Goal: Information Seeking & Learning: Learn about a topic

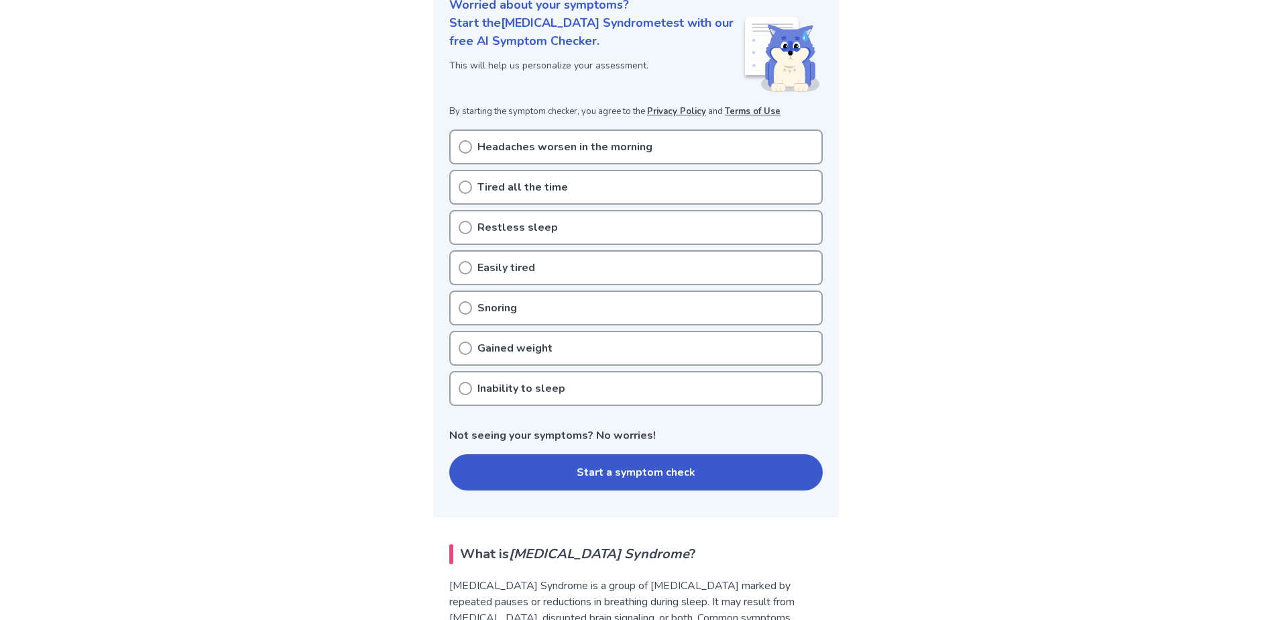
scroll to position [201, 0]
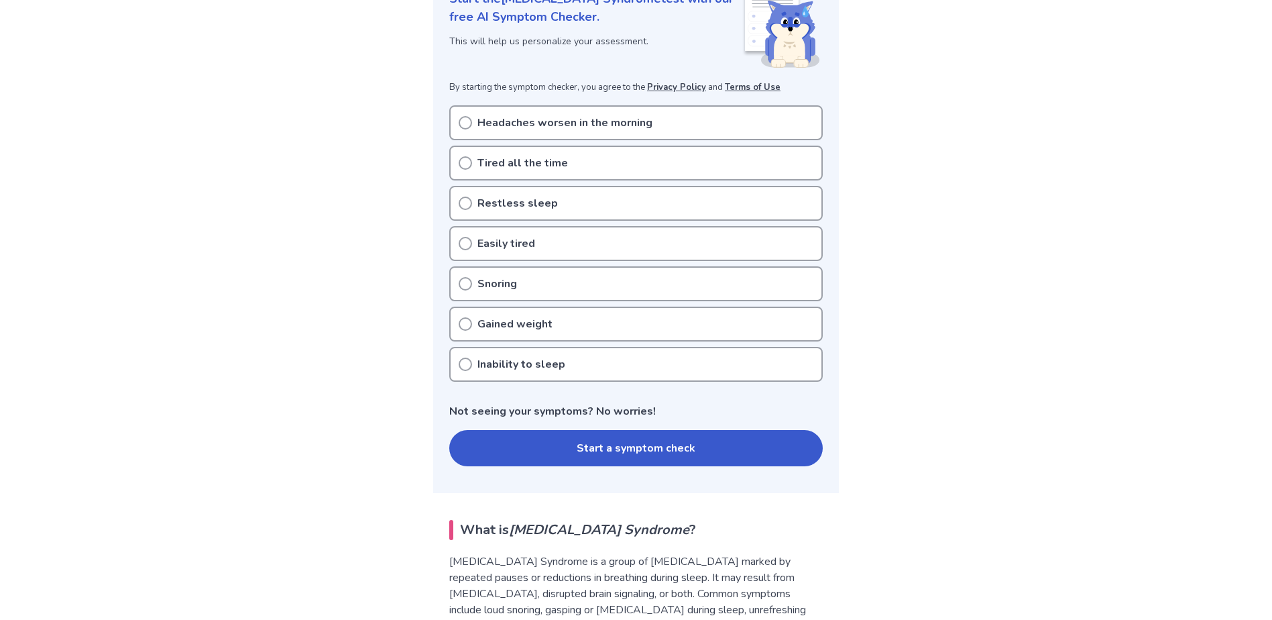
click at [463, 201] on icon at bounding box center [465, 202] width 13 height 13
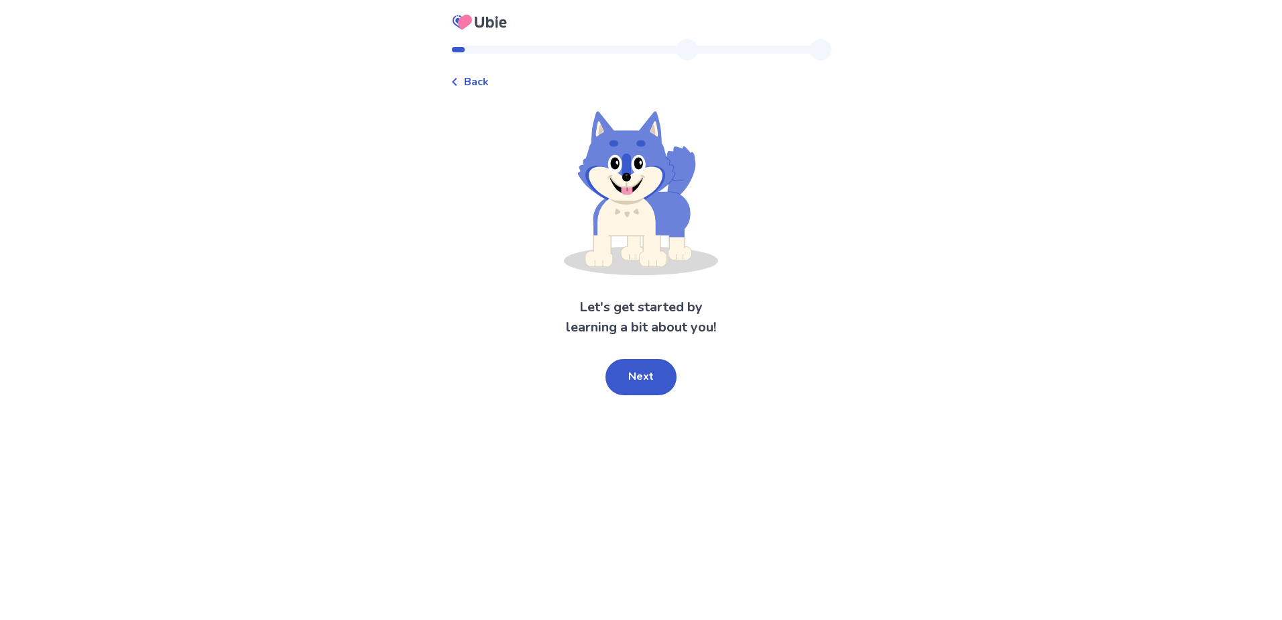
click at [636, 384] on button "Next" at bounding box center [640, 377] width 71 height 36
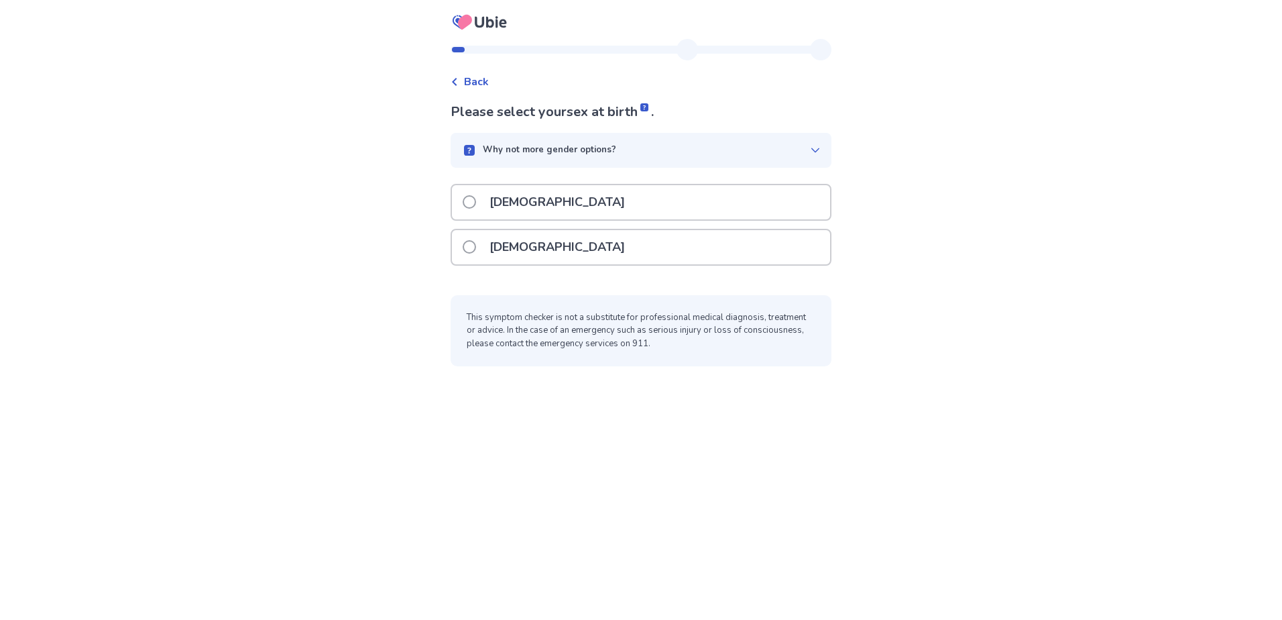
click at [585, 205] on div "Male" at bounding box center [641, 202] width 378 height 34
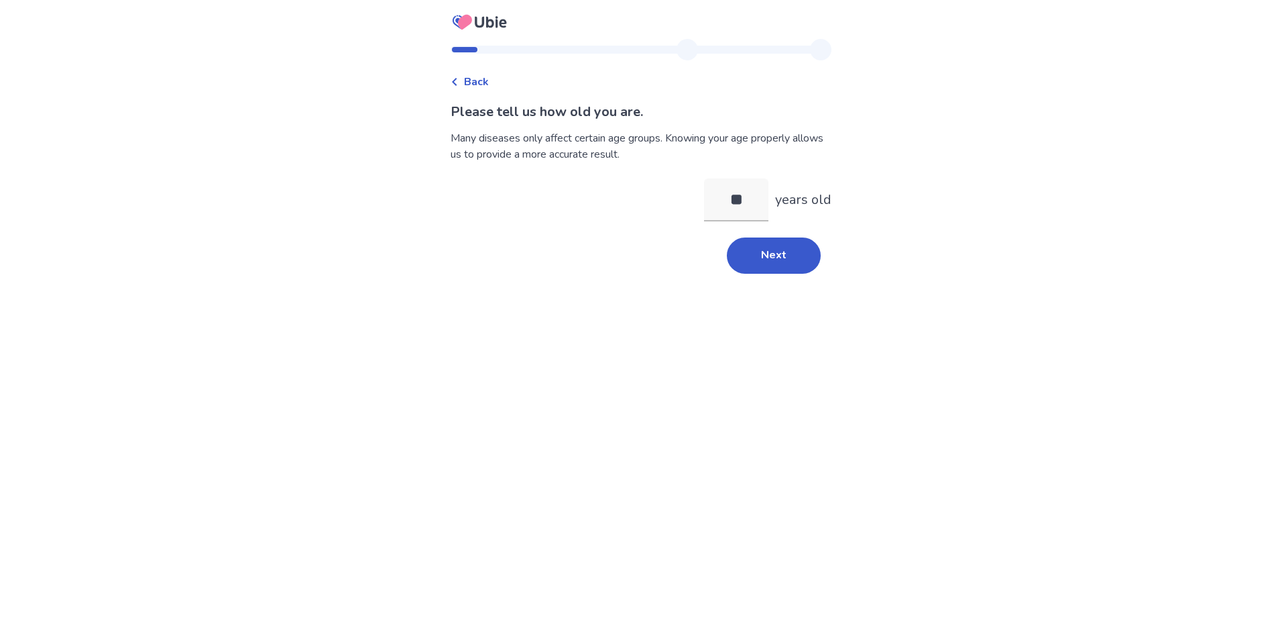
type input "**"
click at [768, 257] on button "Next" at bounding box center [774, 255] width 94 height 36
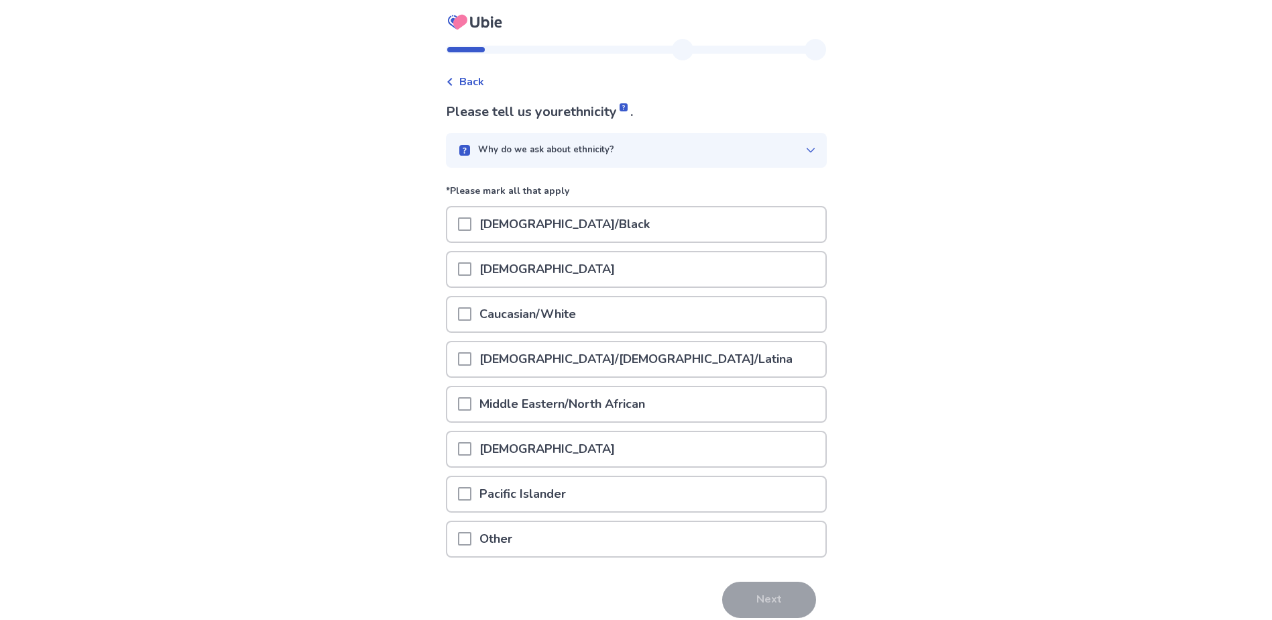
click at [470, 318] on span at bounding box center [464, 313] width 13 height 13
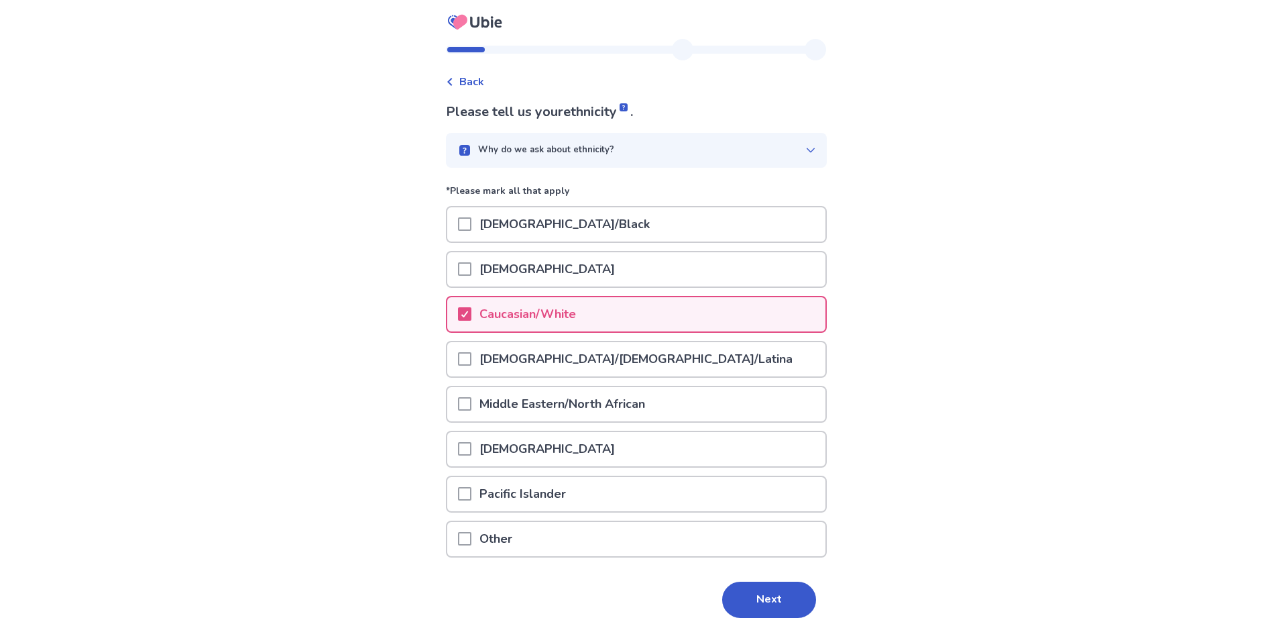
click at [747, 594] on button "Next" at bounding box center [769, 599] width 94 height 36
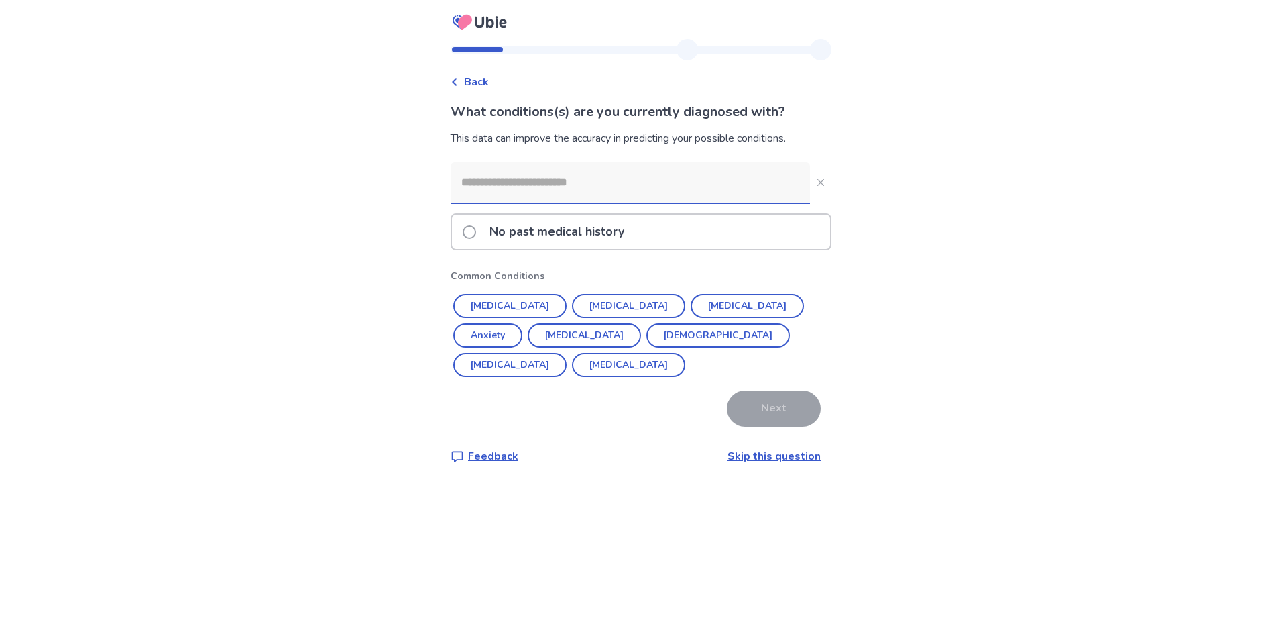
click at [567, 353] on button "Erectile Dysfunction" at bounding box center [509, 365] width 113 height 24
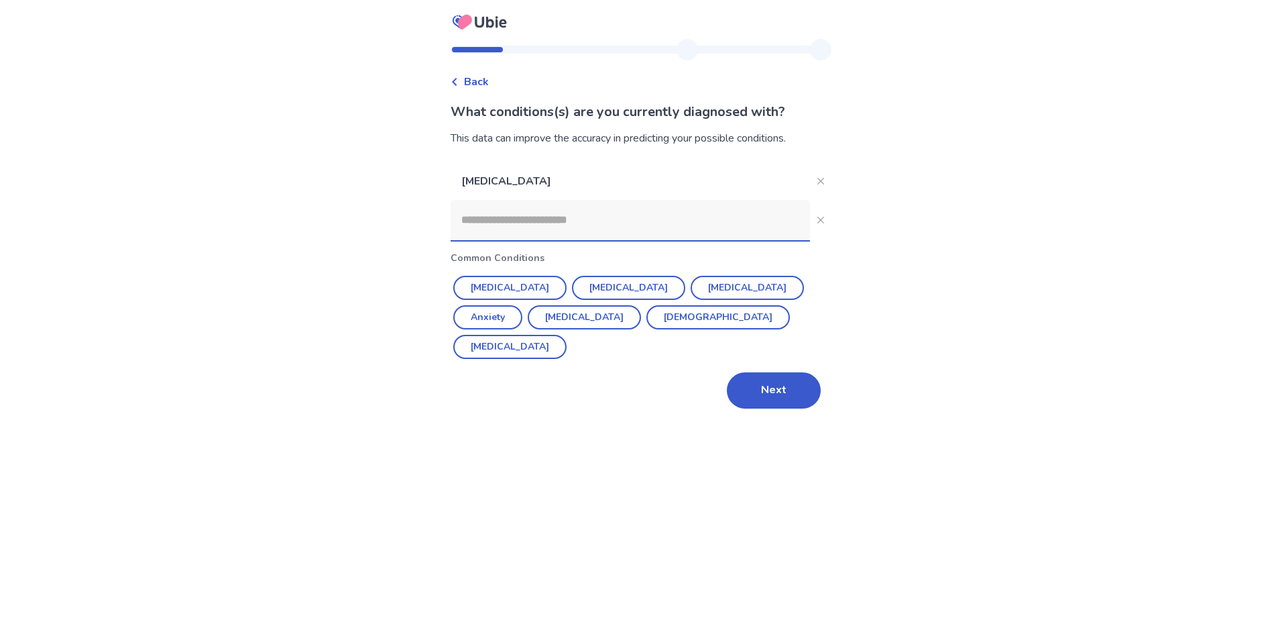
click at [558, 221] on input at bounding box center [630, 220] width 359 height 40
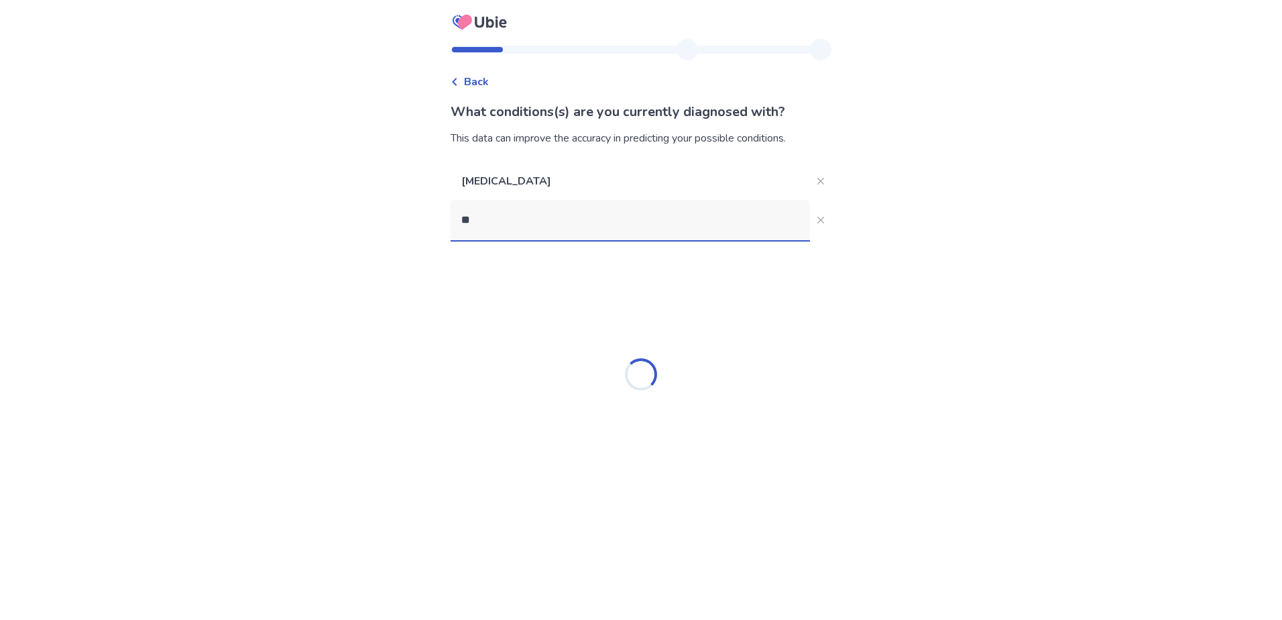
type input "*"
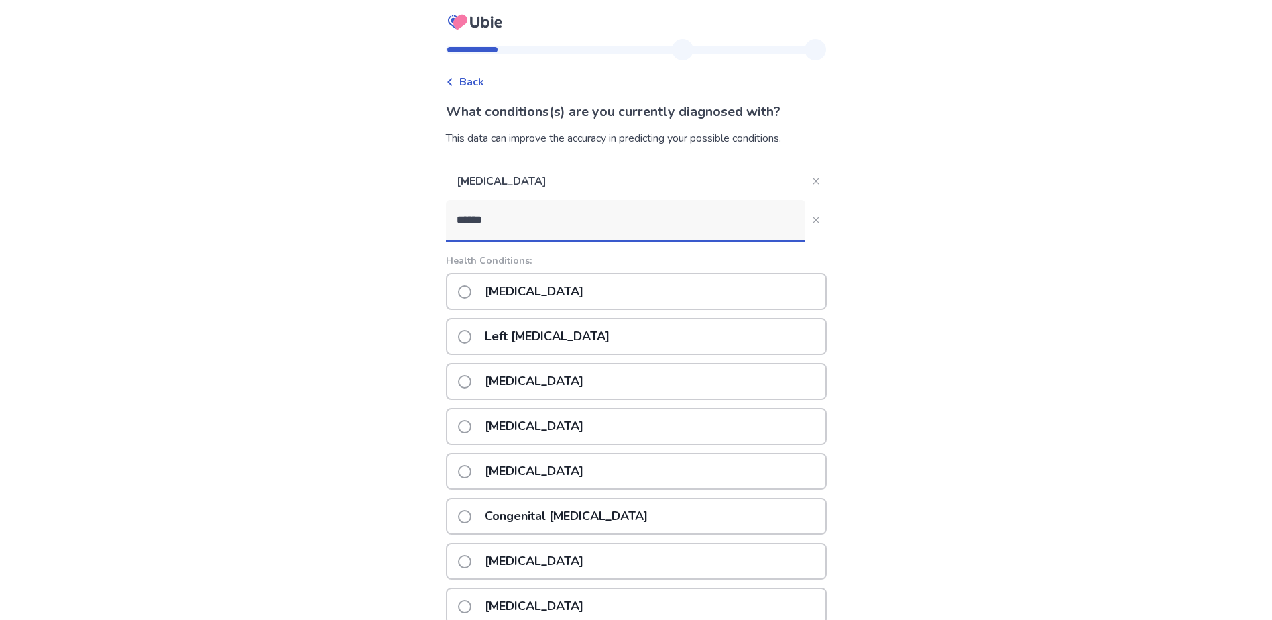
type input "******"
click at [471, 293] on span at bounding box center [464, 291] width 13 height 13
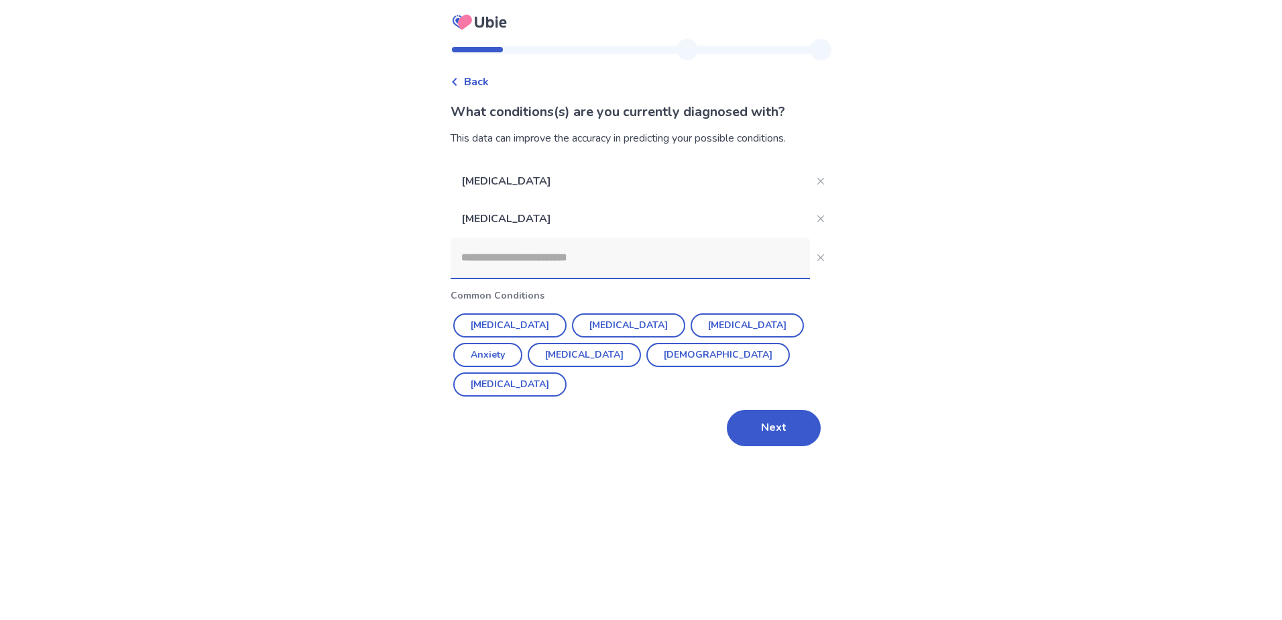
click at [760, 424] on button "Next" at bounding box center [774, 428] width 94 height 36
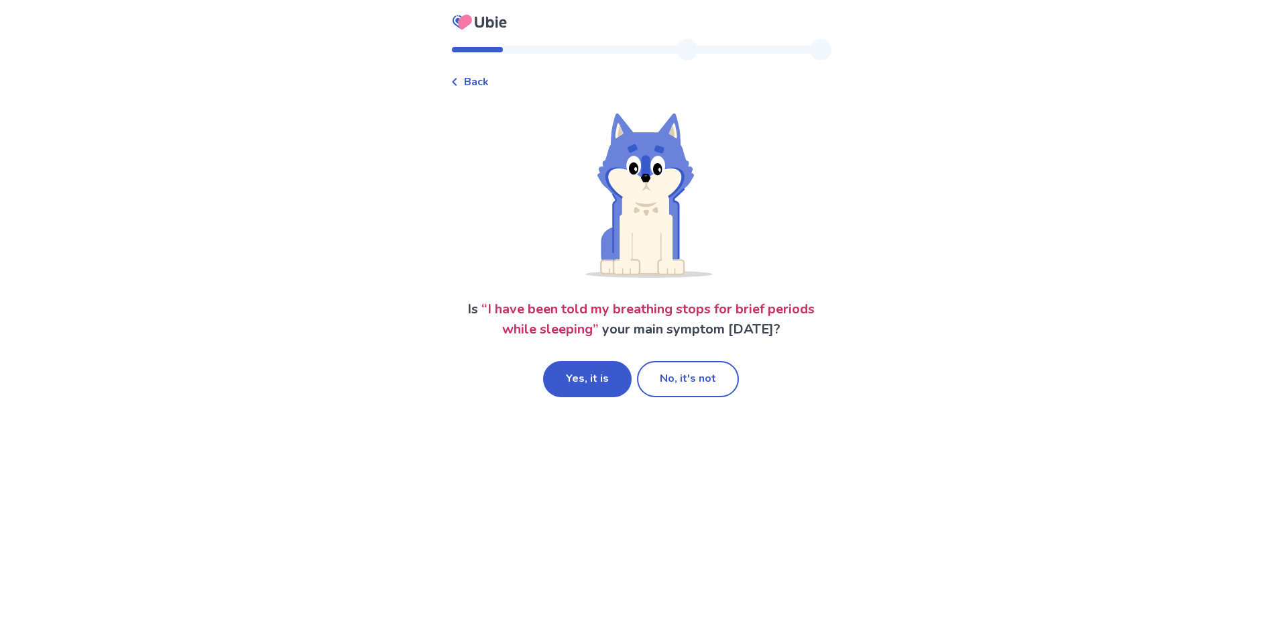
click at [688, 378] on button "No, it's not" at bounding box center [688, 379] width 102 height 36
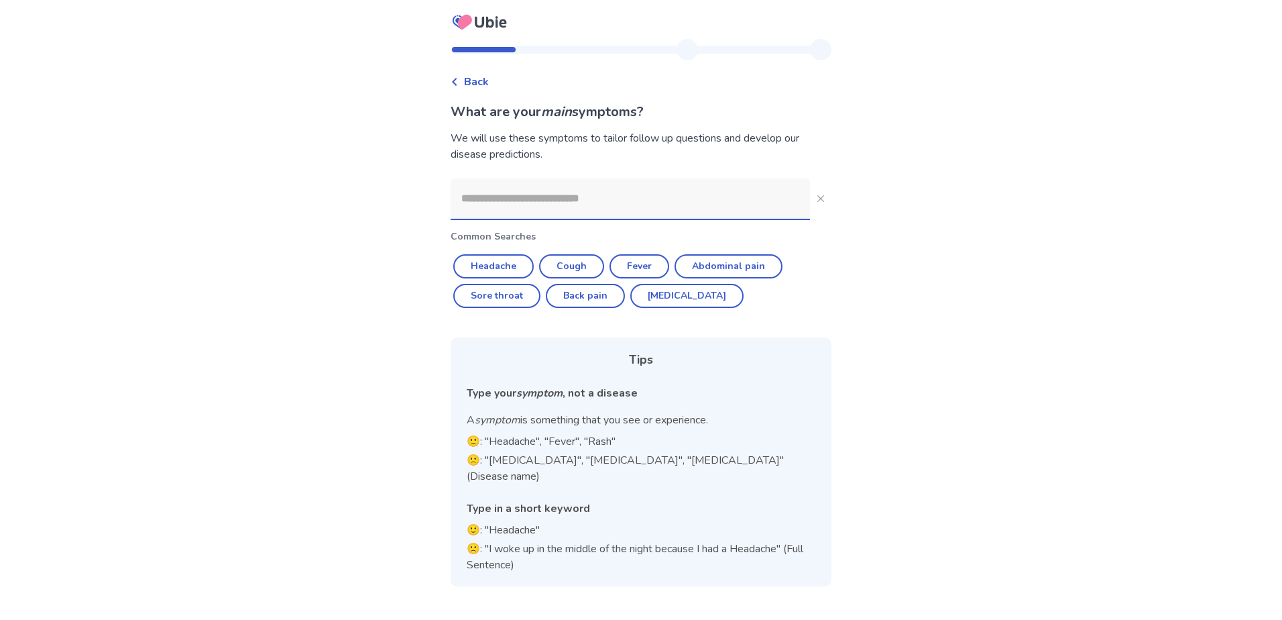
click at [551, 207] on input at bounding box center [630, 198] width 359 height 40
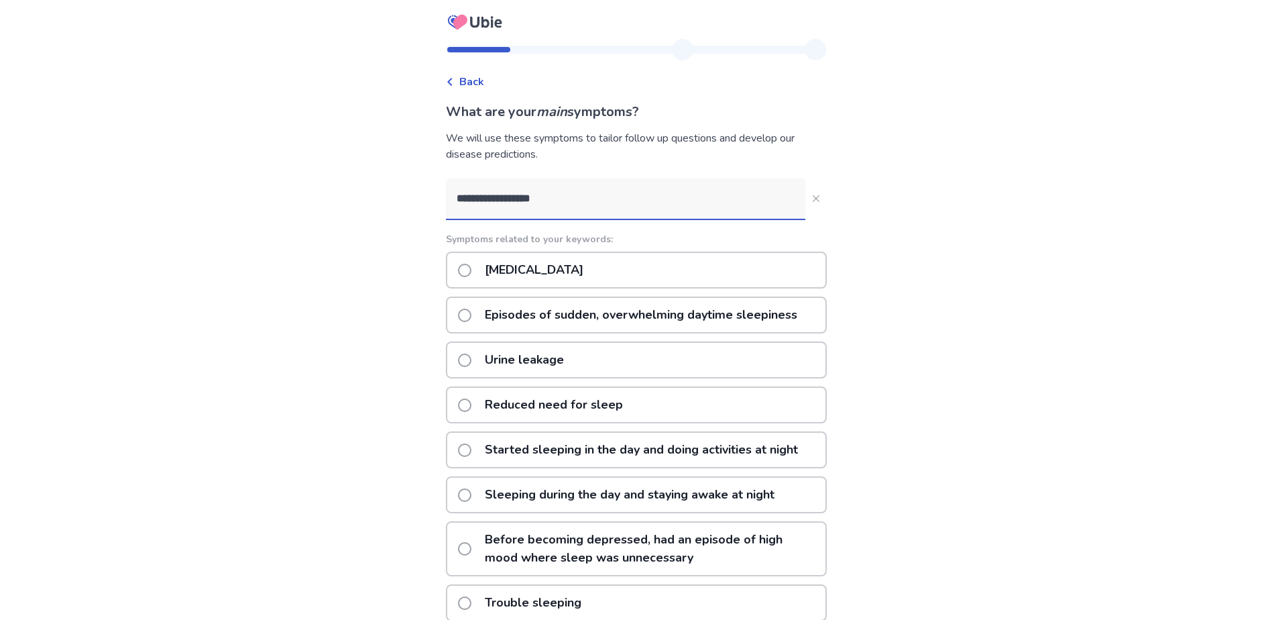
type input "**********"
click at [471, 270] on span at bounding box center [464, 270] width 13 height 13
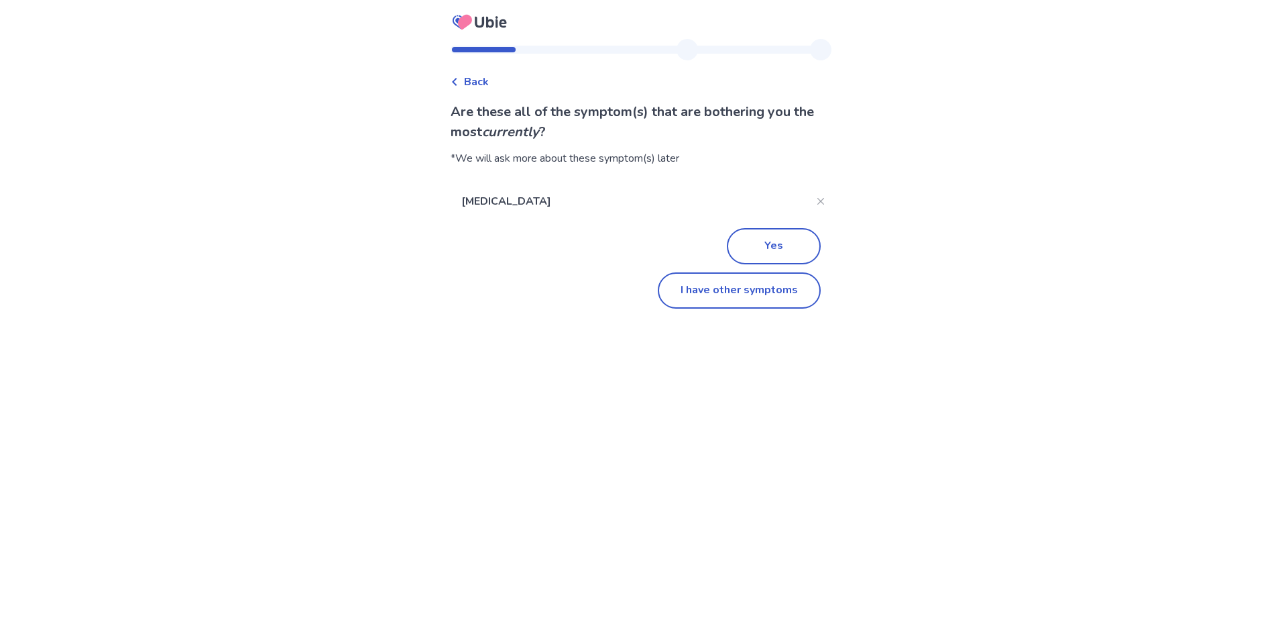
click at [739, 286] on button "I have other symptoms" at bounding box center [739, 290] width 163 height 36
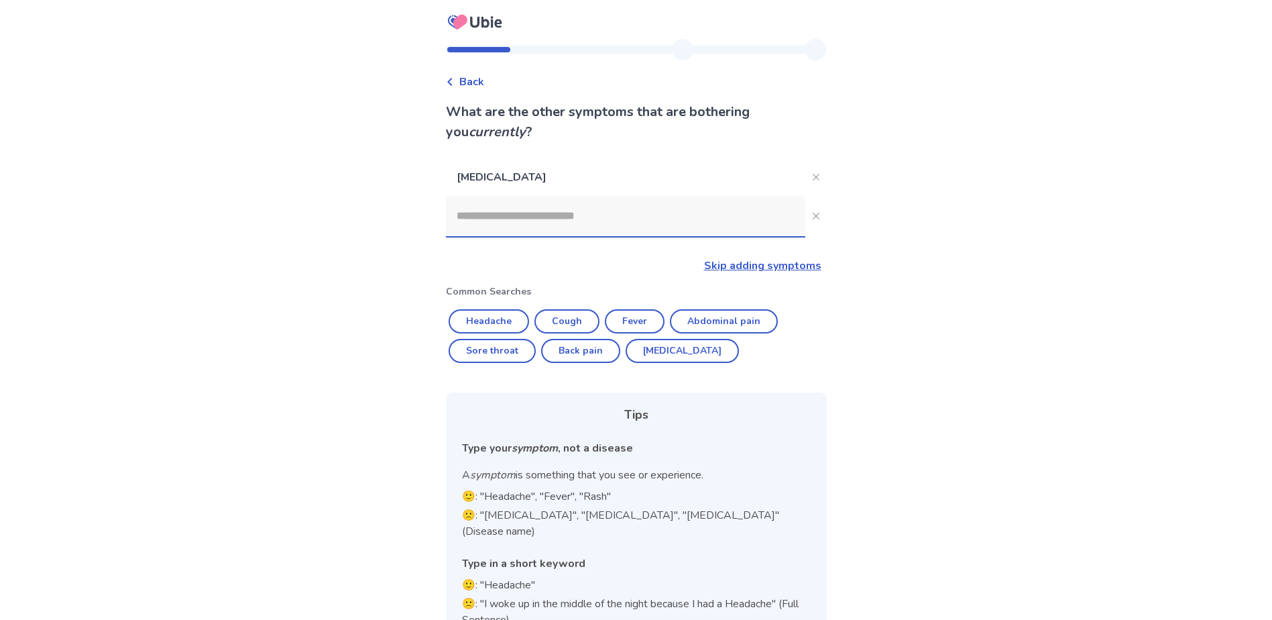
scroll to position [21, 0]
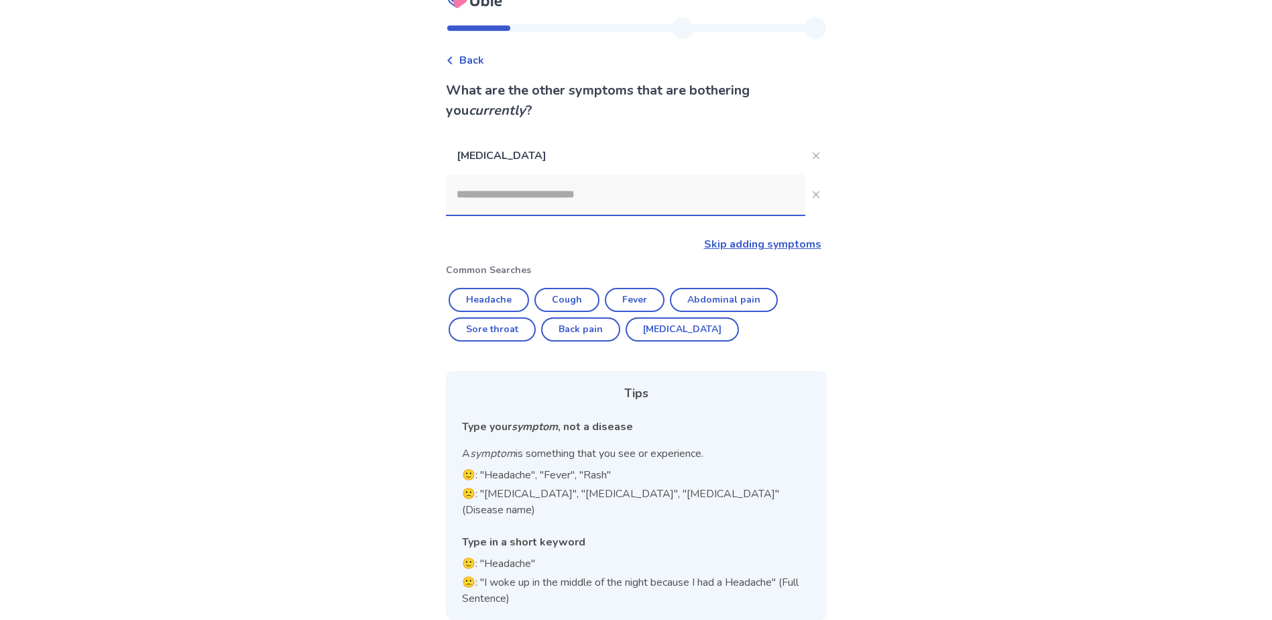
click at [651, 195] on input at bounding box center [625, 194] width 359 height 40
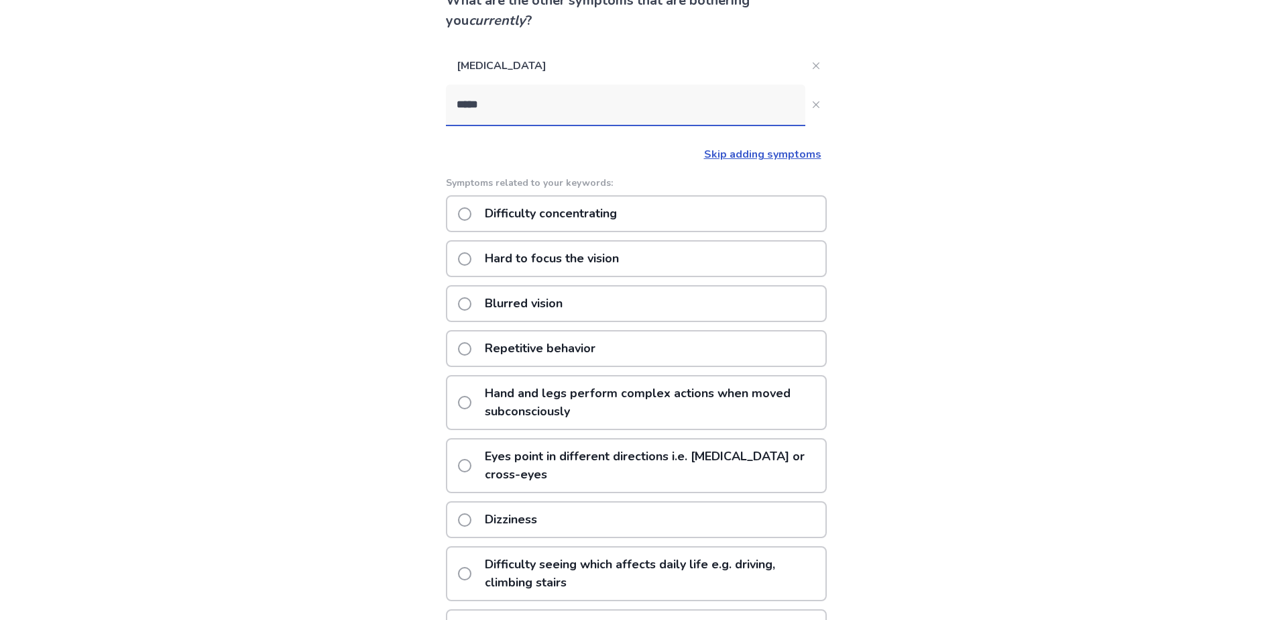
scroll to position [134, 0]
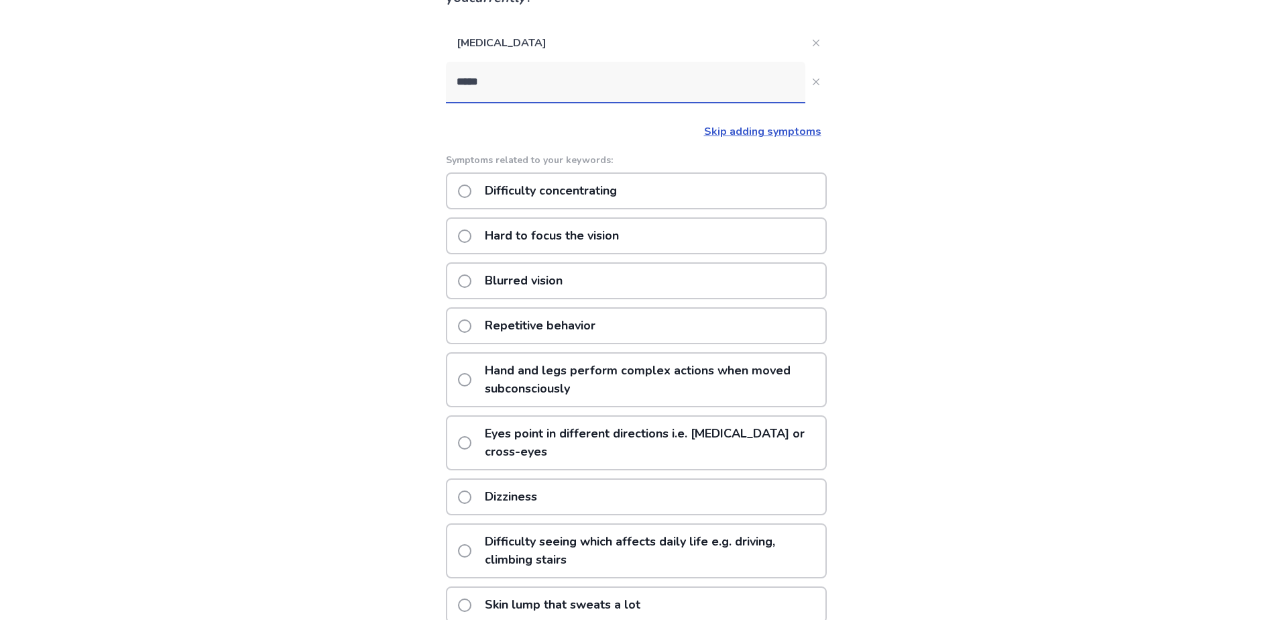
type input "*****"
click at [471, 278] on span at bounding box center [464, 280] width 13 height 13
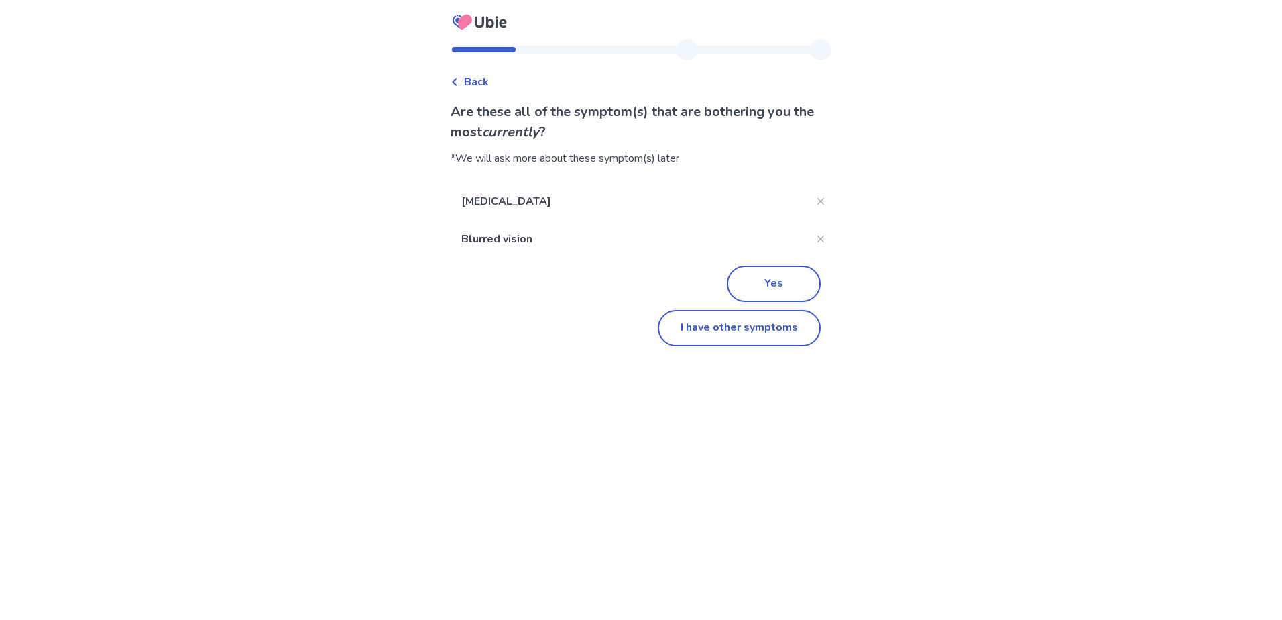
click at [756, 289] on button "Yes" at bounding box center [774, 284] width 94 height 36
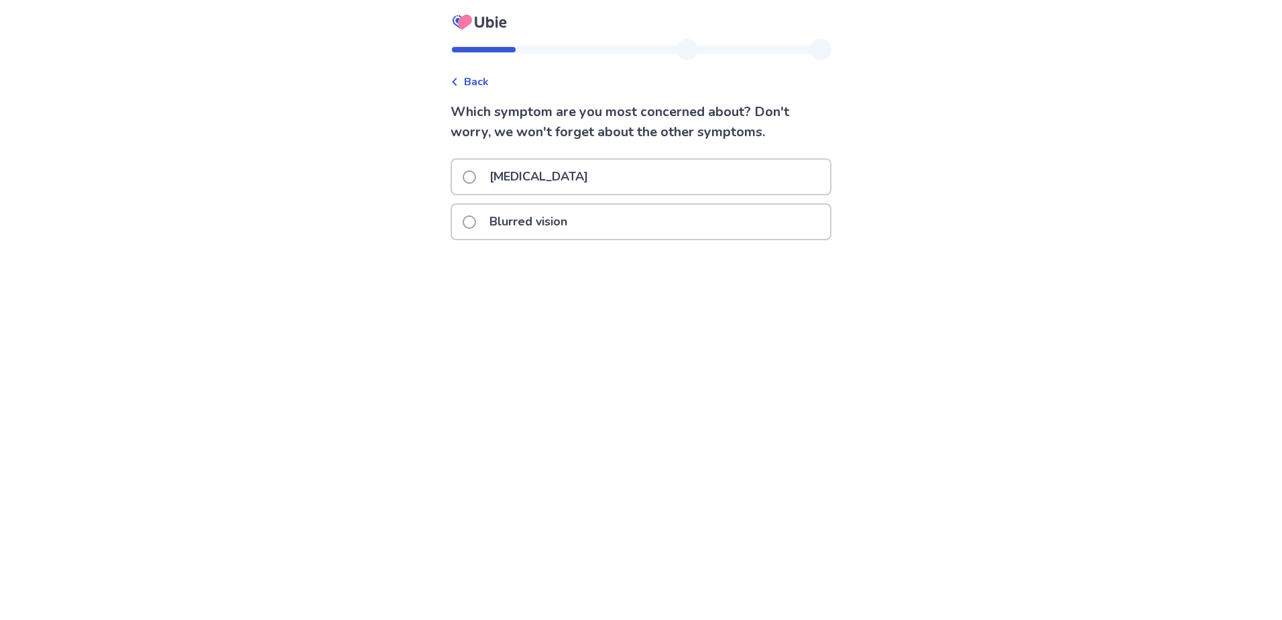
click at [476, 178] on span at bounding box center [469, 176] width 13 height 13
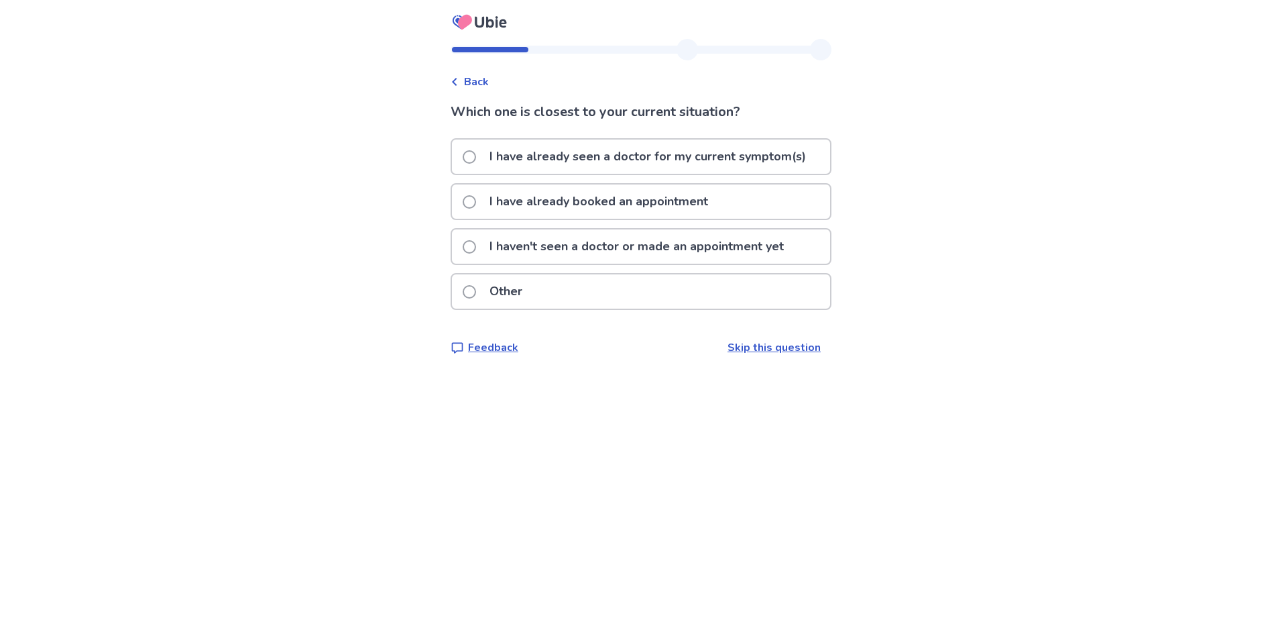
click at [476, 250] on span at bounding box center [469, 246] width 13 height 13
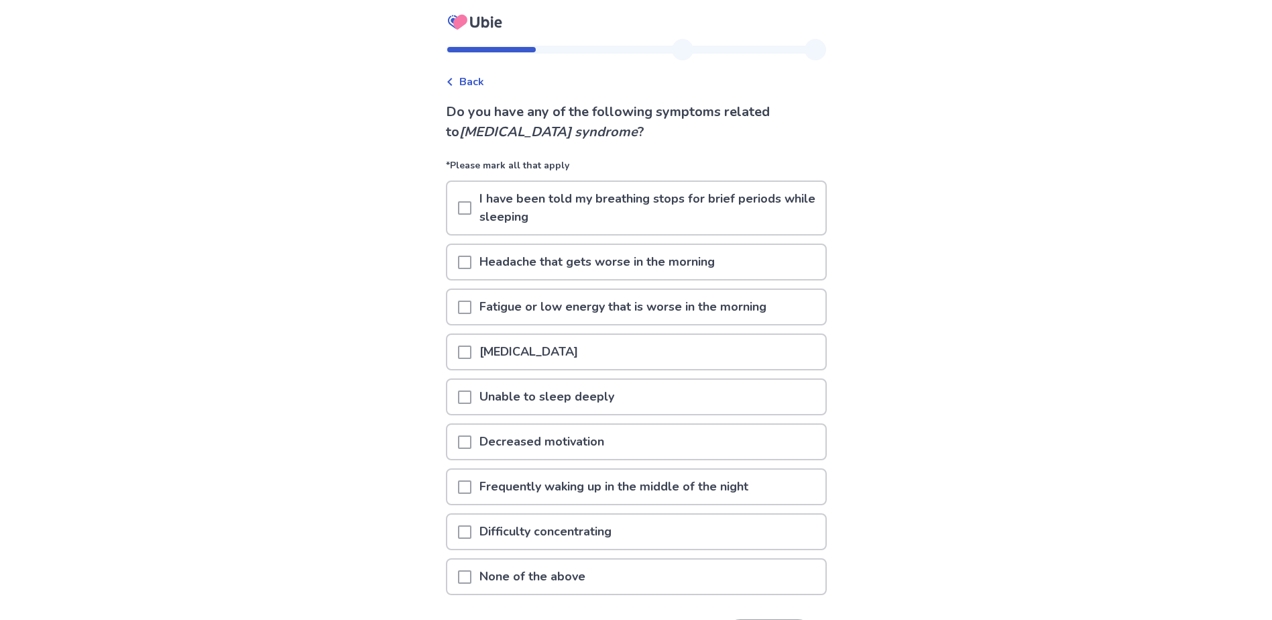
scroll to position [67, 0]
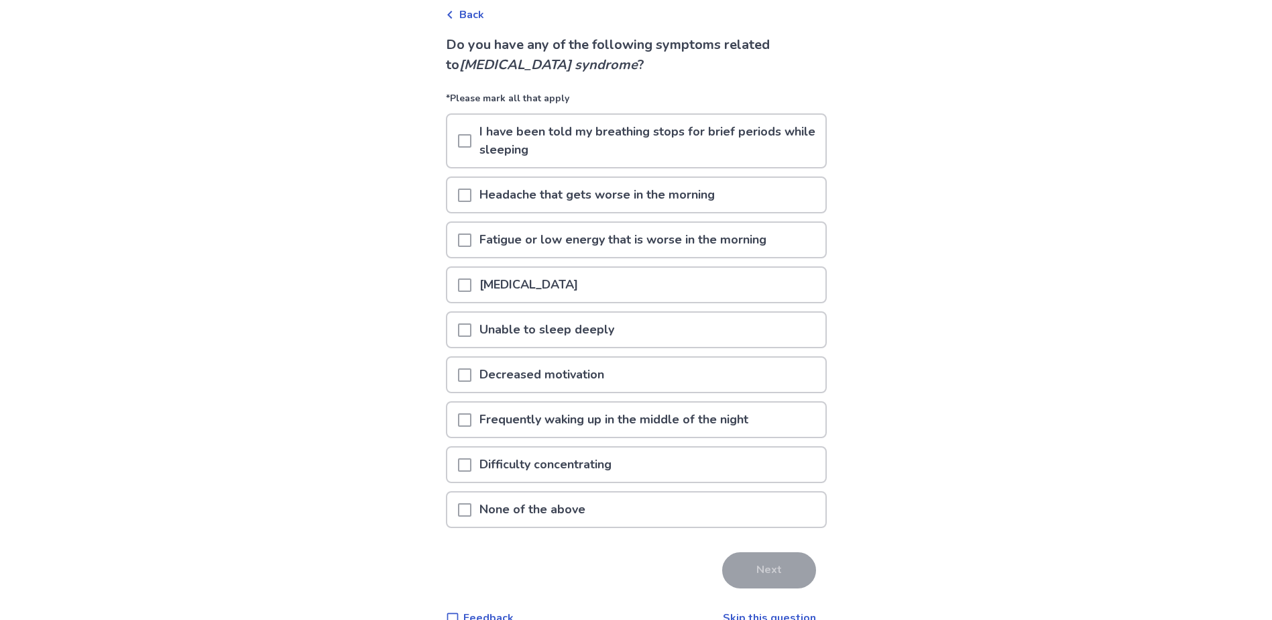
click at [471, 329] on span at bounding box center [464, 329] width 13 height 13
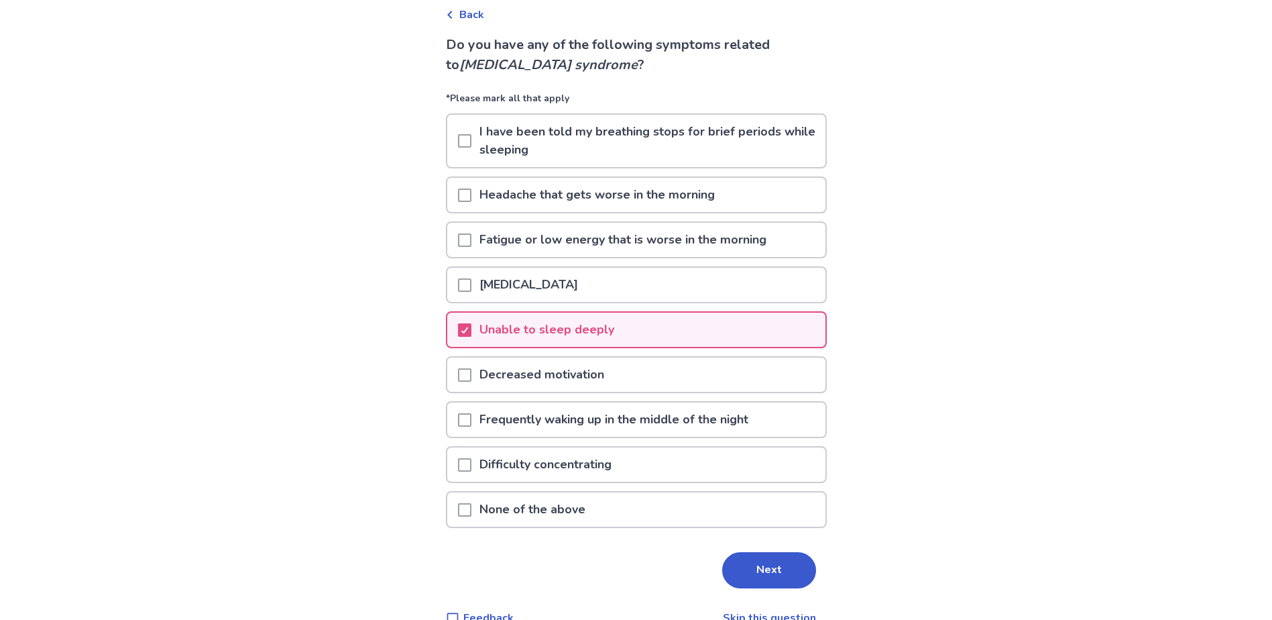
click at [467, 374] on span at bounding box center [464, 374] width 13 height 13
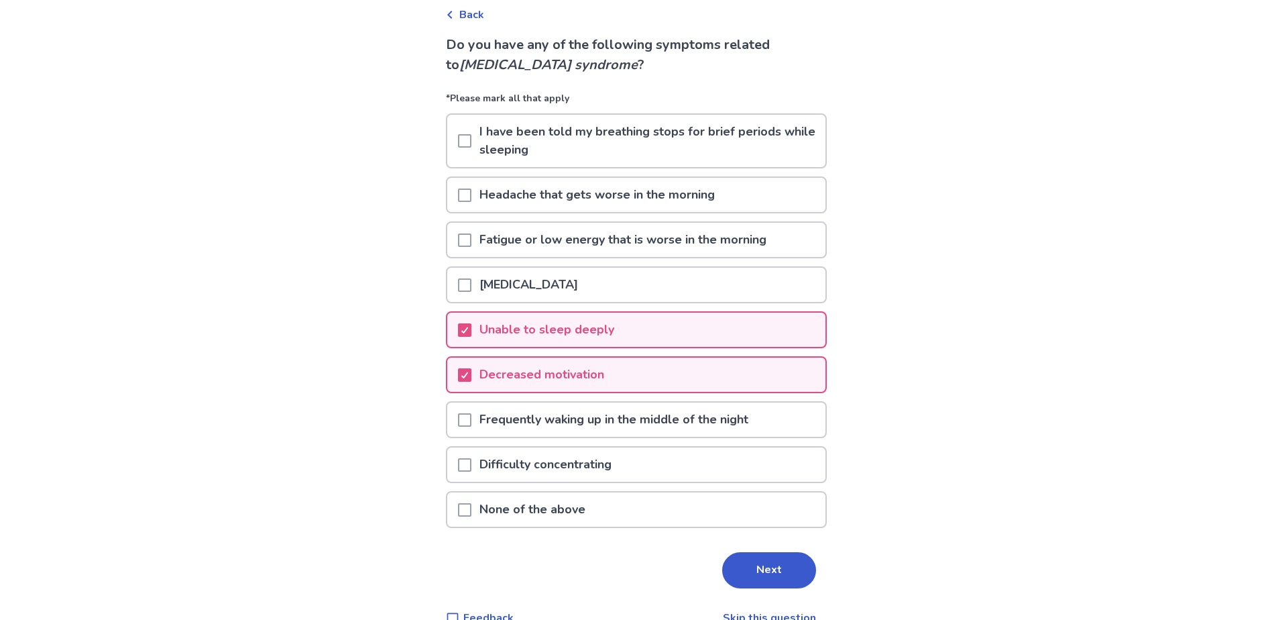
click at [471, 418] on span at bounding box center [464, 419] width 13 height 13
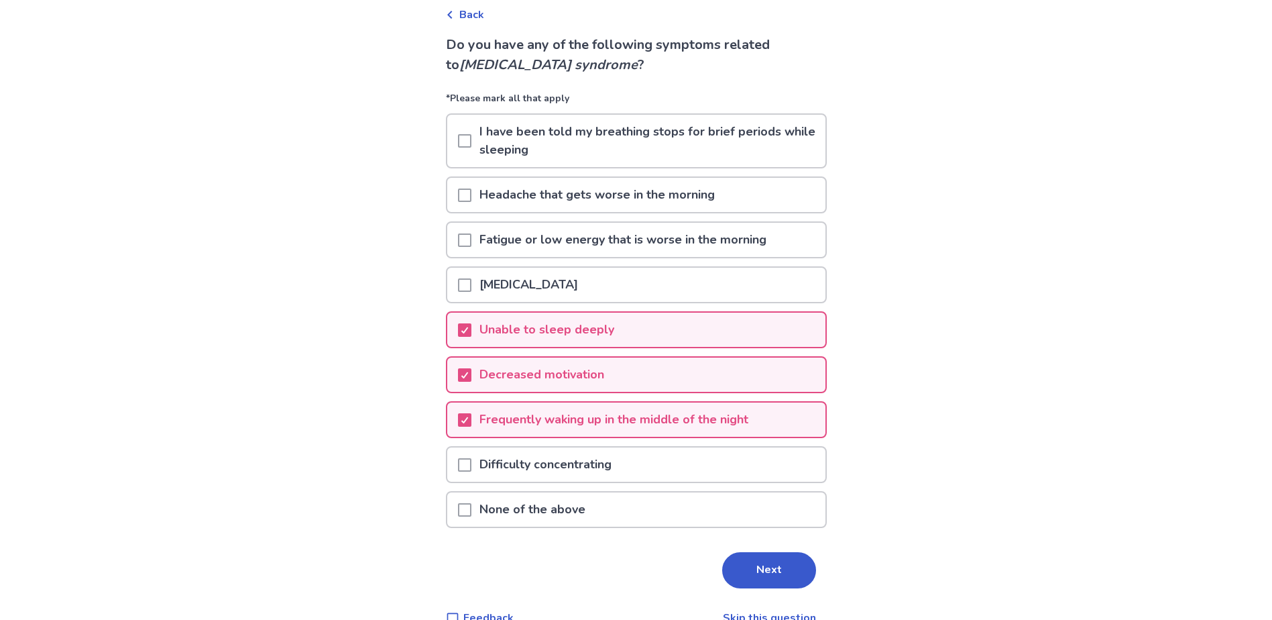
click at [471, 466] on span at bounding box center [464, 464] width 13 height 13
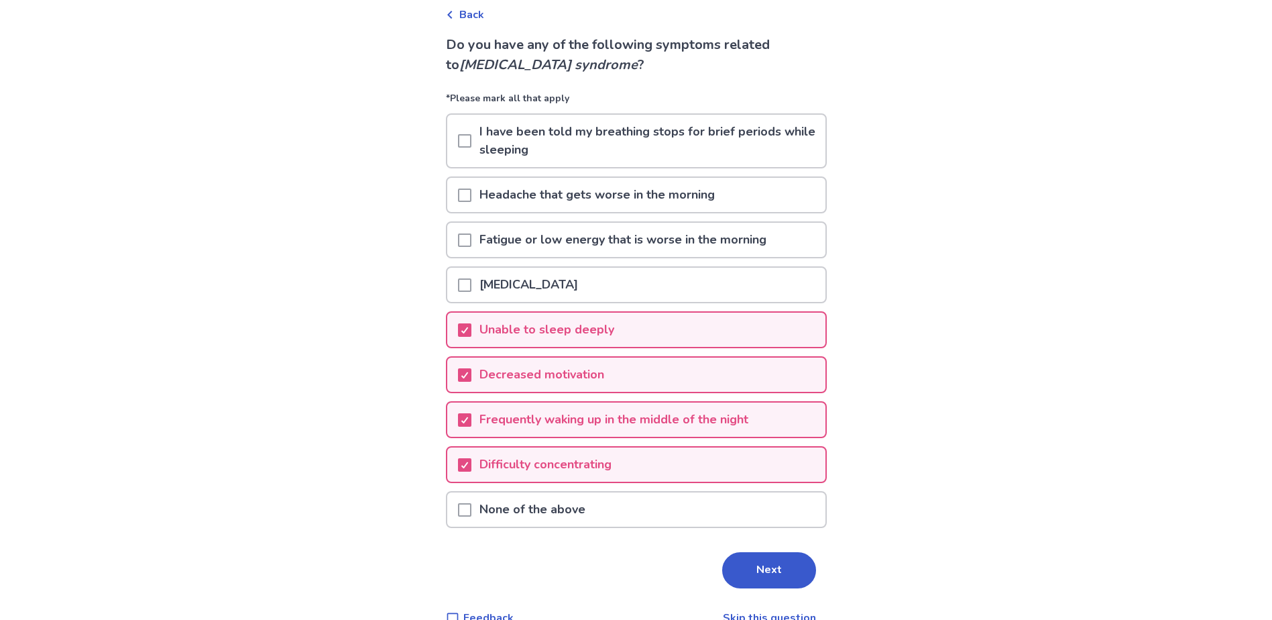
click at [752, 560] on button "Next" at bounding box center [769, 570] width 94 height 36
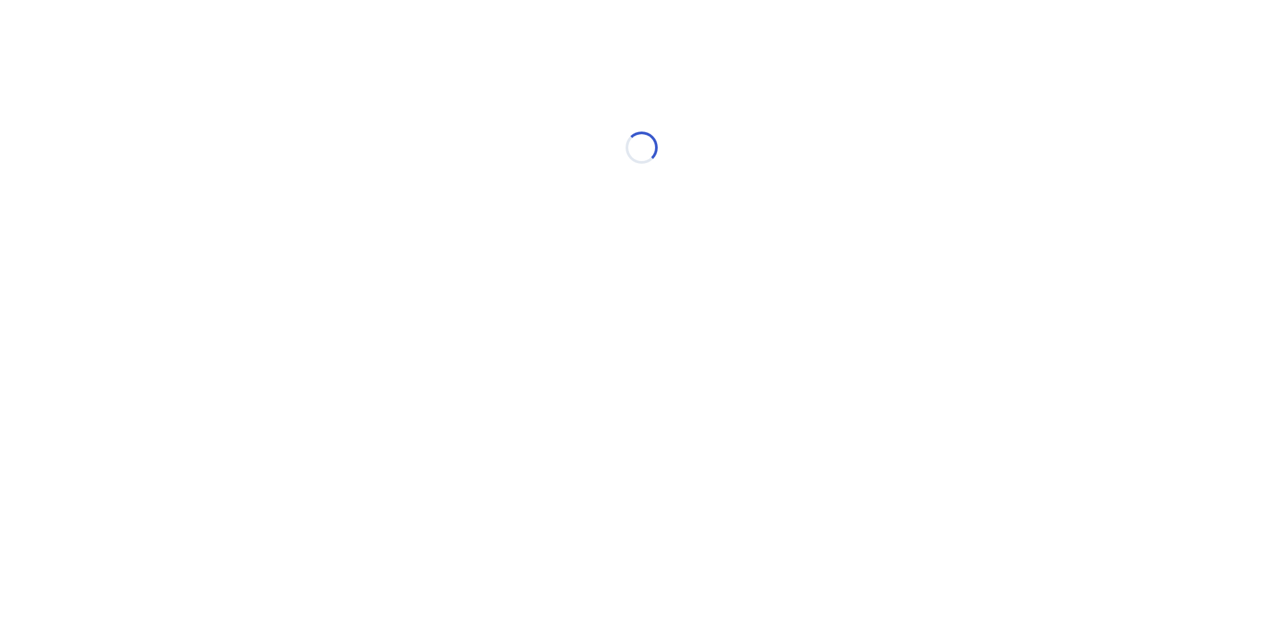
scroll to position [0, 0]
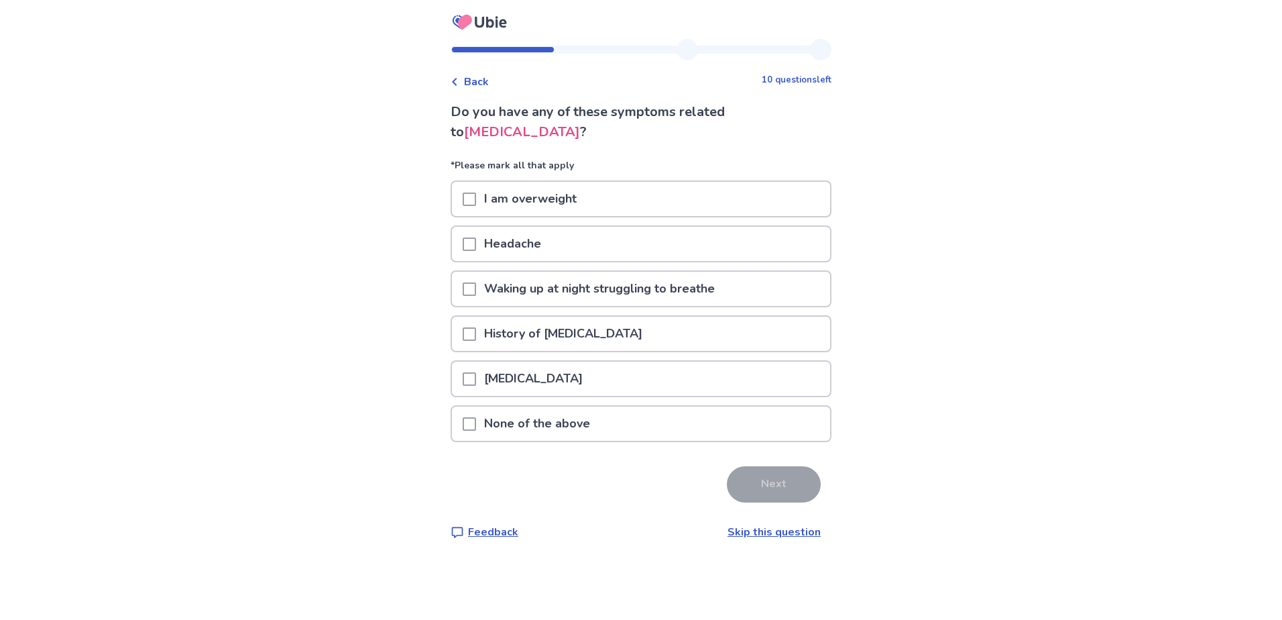
click at [476, 200] on span at bounding box center [469, 198] width 13 height 13
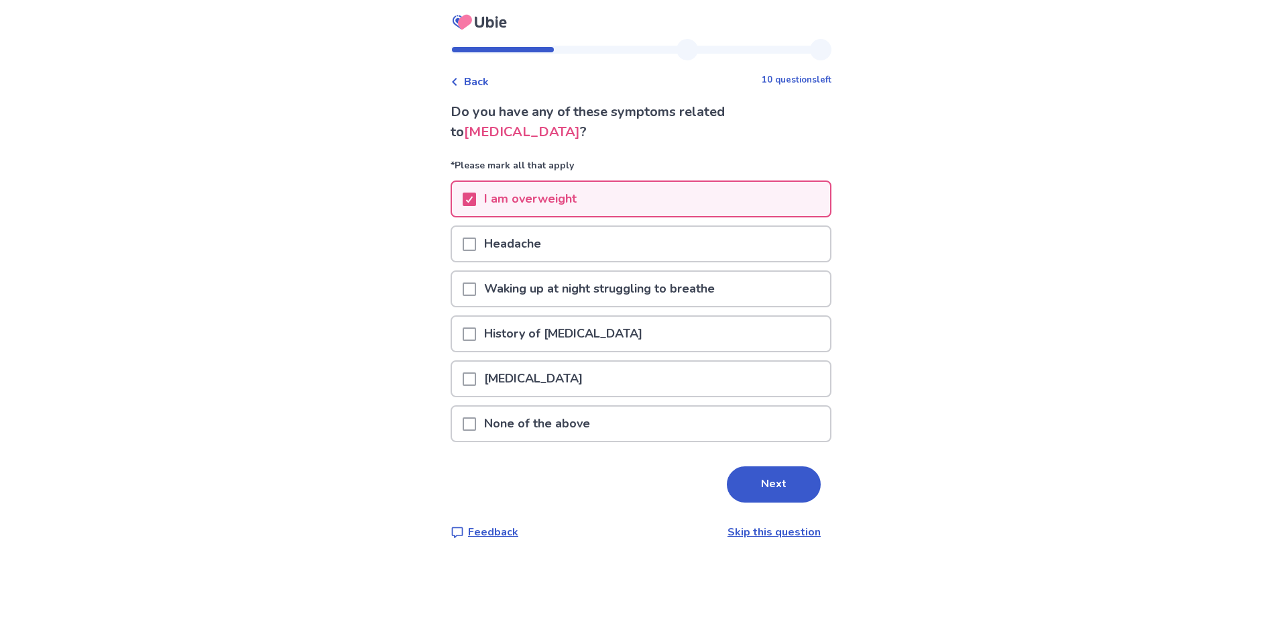
click at [784, 492] on button "Next" at bounding box center [774, 484] width 94 height 36
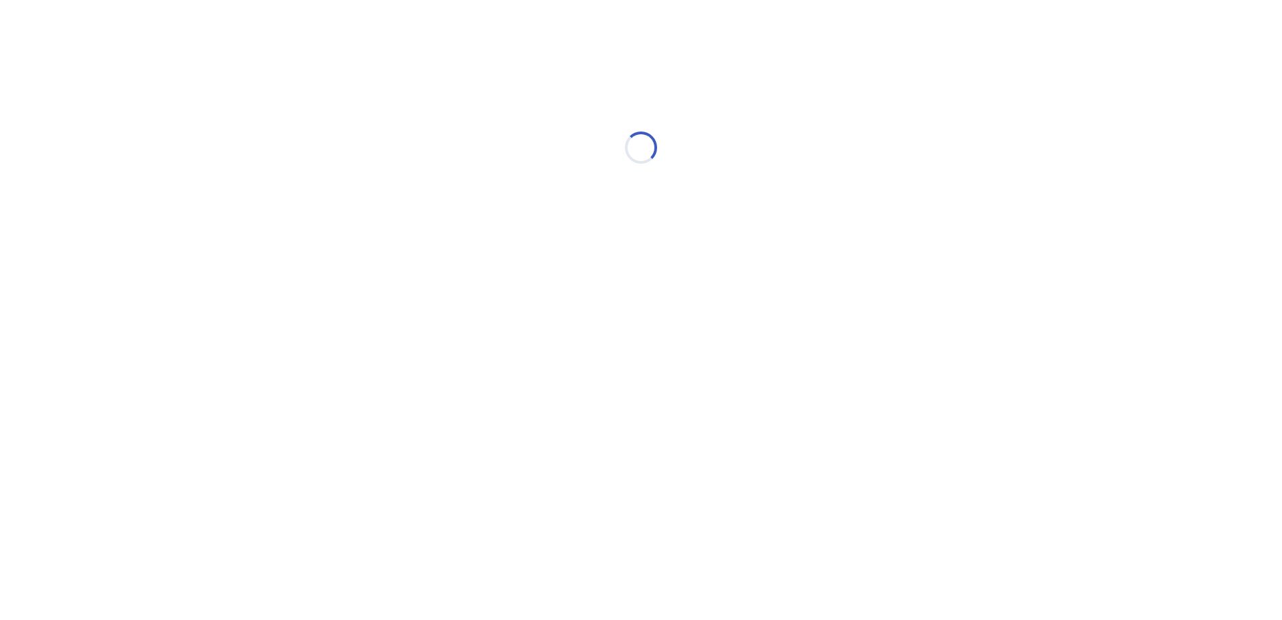
select select "*"
